Goal: Task Accomplishment & Management: Manage account settings

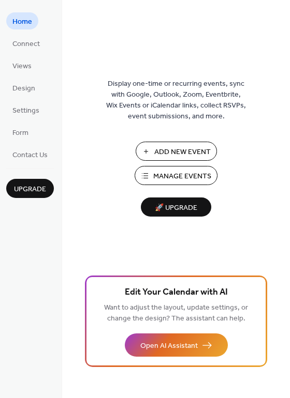
click at [33, 53] on ul "Home Connect Views Design Settings Form Contact Us" at bounding box center [30, 87] width 48 height 150
click at [31, 44] on span "Connect" at bounding box center [25, 44] width 27 height 11
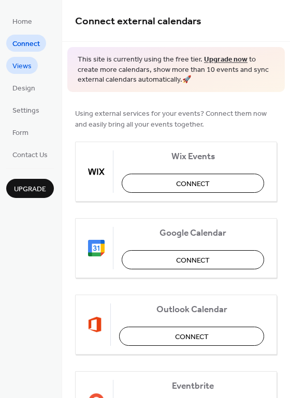
click at [22, 68] on span "Views" at bounding box center [21, 66] width 19 height 11
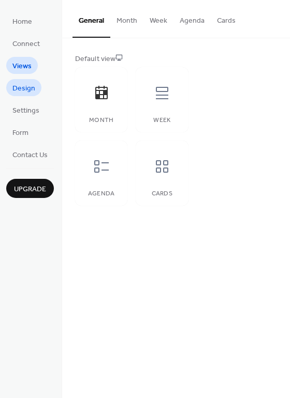
click at [32, 90] on span "Design" at bounding box center [23, 88] width 23 height 11
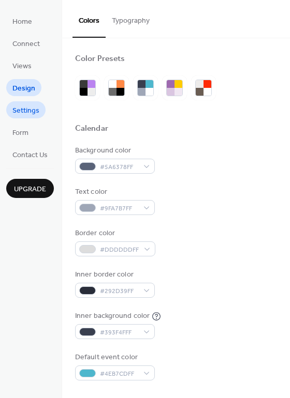
click at [36, 110] on span "Settings" at bounding box center [25, 110] width 27 height 11
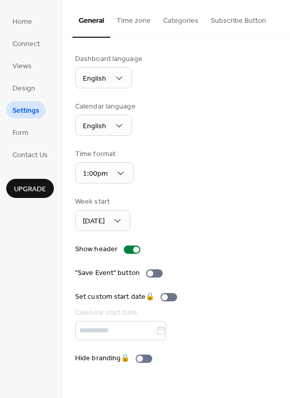
click at [43, 134] on ul "Home Connect Views Design Settings Form Contact Us" at bounding box center [30, 87] width 48 height 150
click at [8, 132] on link "Form" at bounding box center [20, 132] width 28 height 17
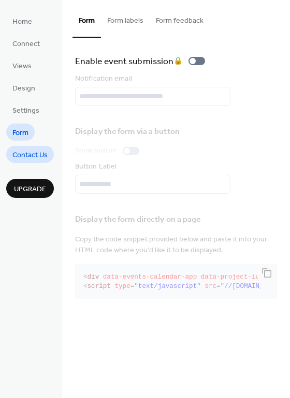
click at [44, 158] on span "Contact Us" at bounding box center [29, 155] width 35 height 11
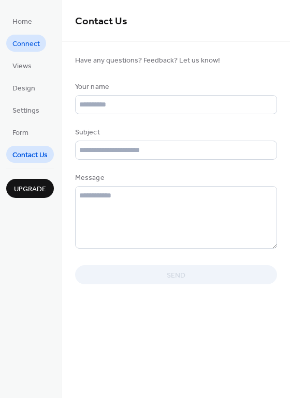
click at [18, 51] on link "Connect" at bounding box center [26, 43] width 40 height 17
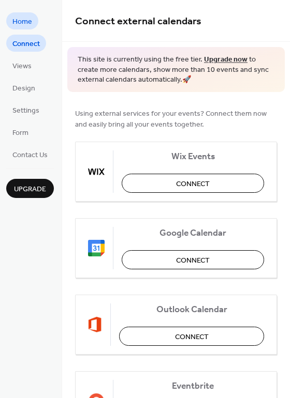
click at [10, 23] on link "Home" at bounding box center [22, 20] width 32 height 17
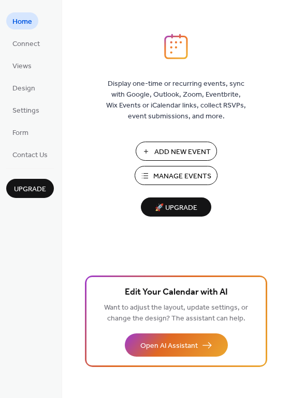
click at [200, 179] on span "Manage Events" at bounding box center [182, 176] width 58 height 11
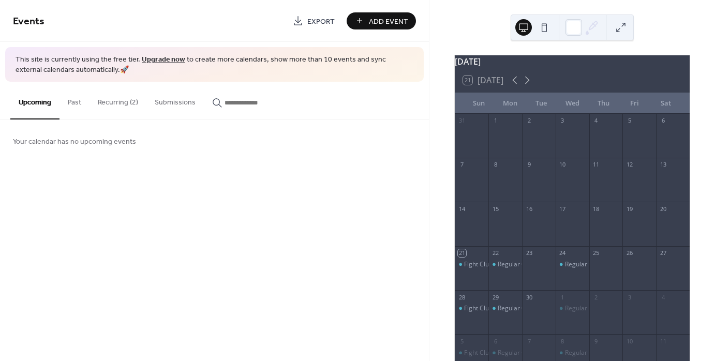
click at [114, 108] on button "Recurring (2)" at bounding box center [117, 100] width 57 height 37
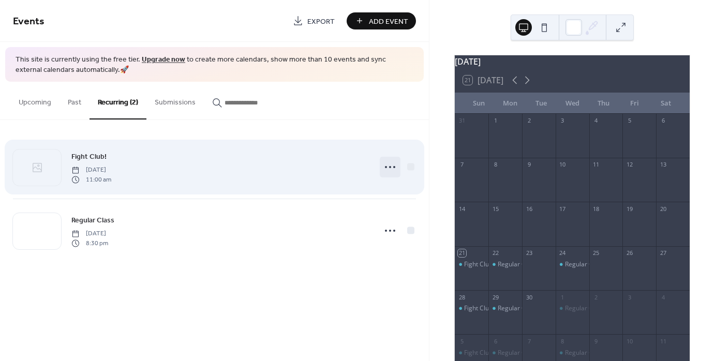
click at [388, 168] on icon at bounding box center [390, 167] width 17 height 17
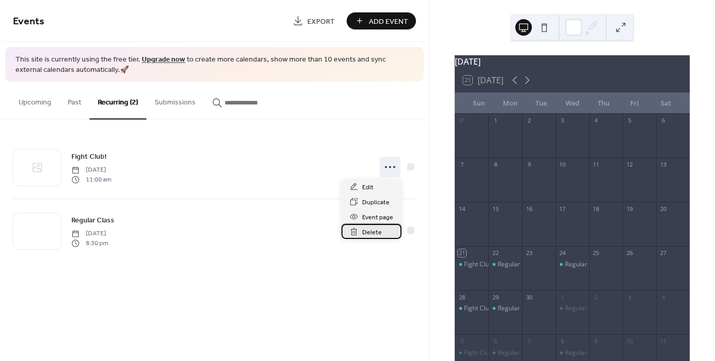
click at [369, 232] on span "Delete" at bounding box center [372, 232] width 20 height 11
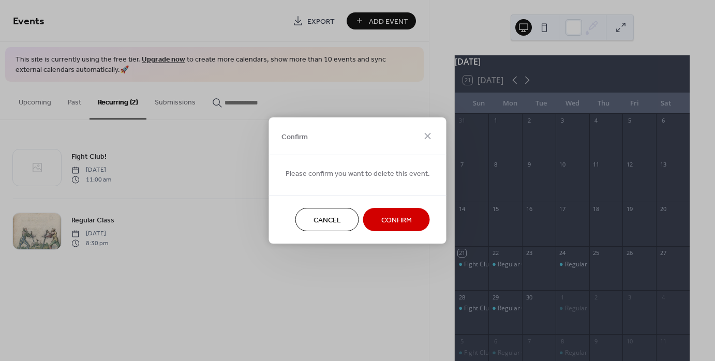
click at [403, 215] on span "Confirm" at bounding box center [396, 220] width 31 height 11
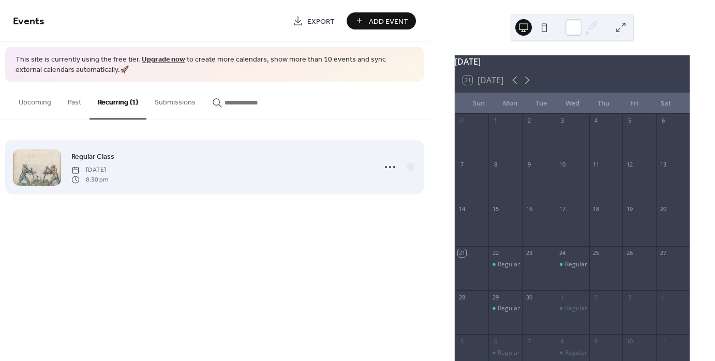
click at [108, 183] on span "8:30 pm" at bounding box center [89, 179] width 37 height 9
click at [117, 162] on div "Regular Class [DATE] 8:30 pm" at bounding box center [220, 166] width 298 height 33
click at [101, 155] on span "Regular Class" at bounding box center [92, 157] width 43 height 11
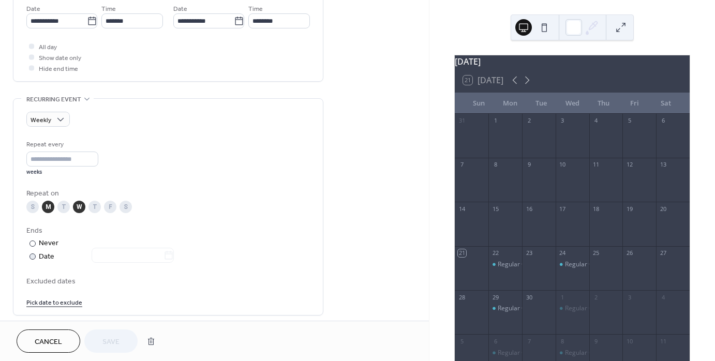
scroll to position [362, 0]
click at [53, 338] on span "Cancel" at bounding box center [48, 342] width 27 height 11
